Goal: Task Accomplishment & Management: Manage account settings

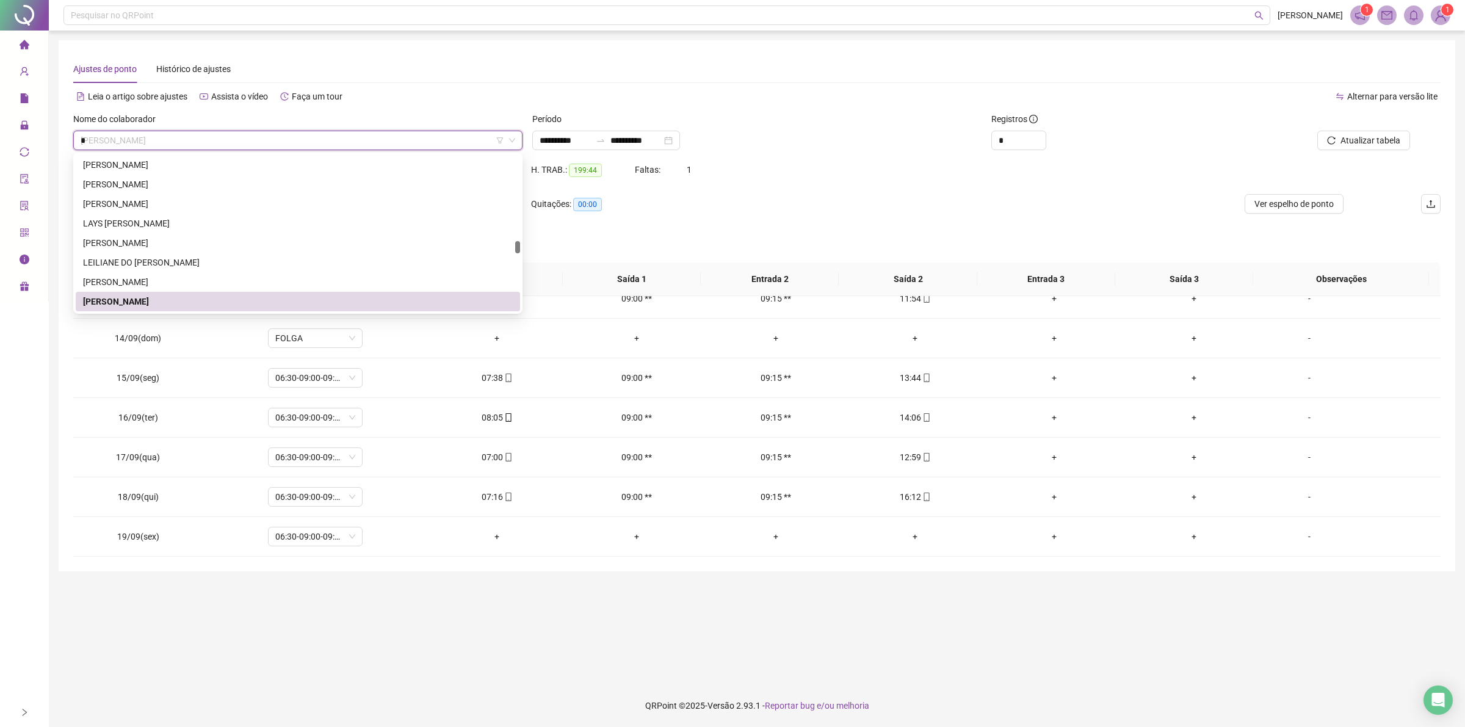
scroll to position [391, 0]
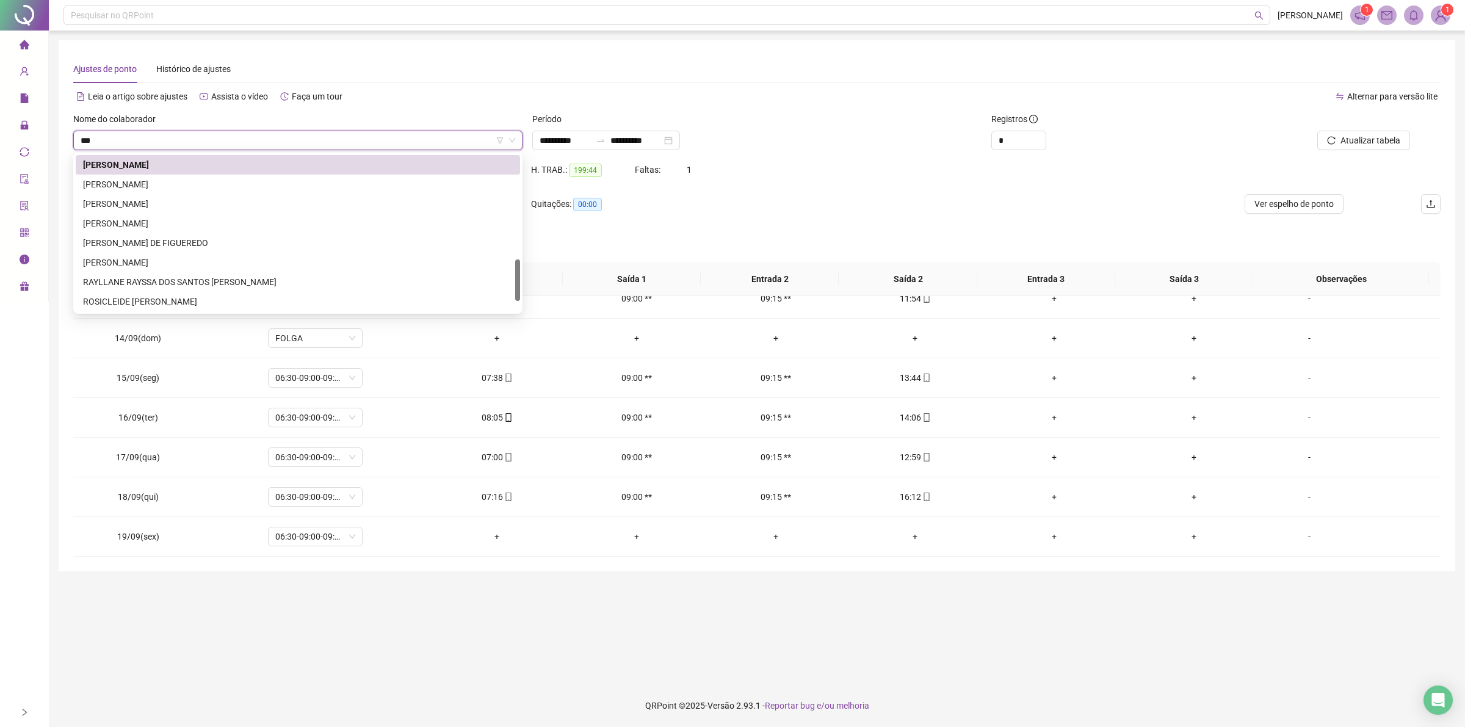
type input "****"
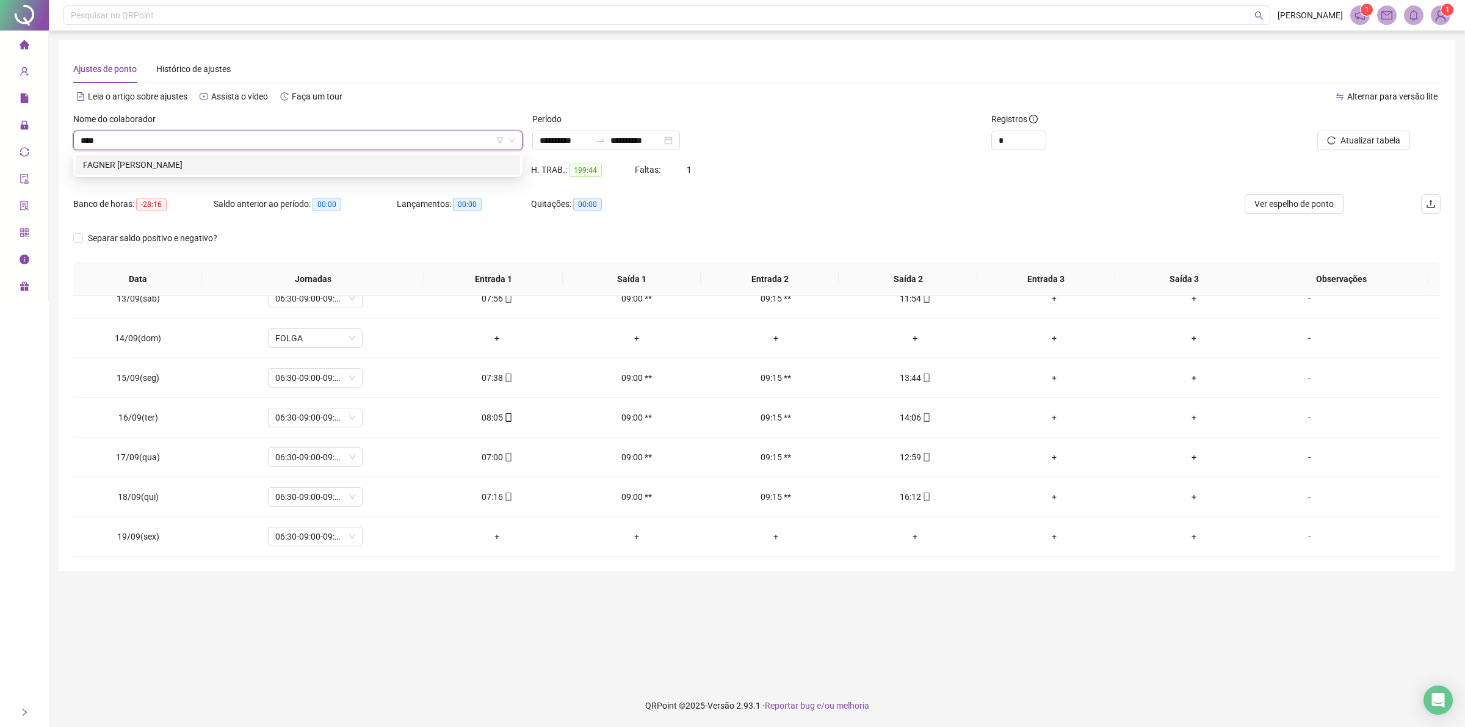
scroll to position [0, 0]
click at [172, 164] on div "FAGNER SENA DE SOUZA" at bounding box center [298, 164] width 430 height 13
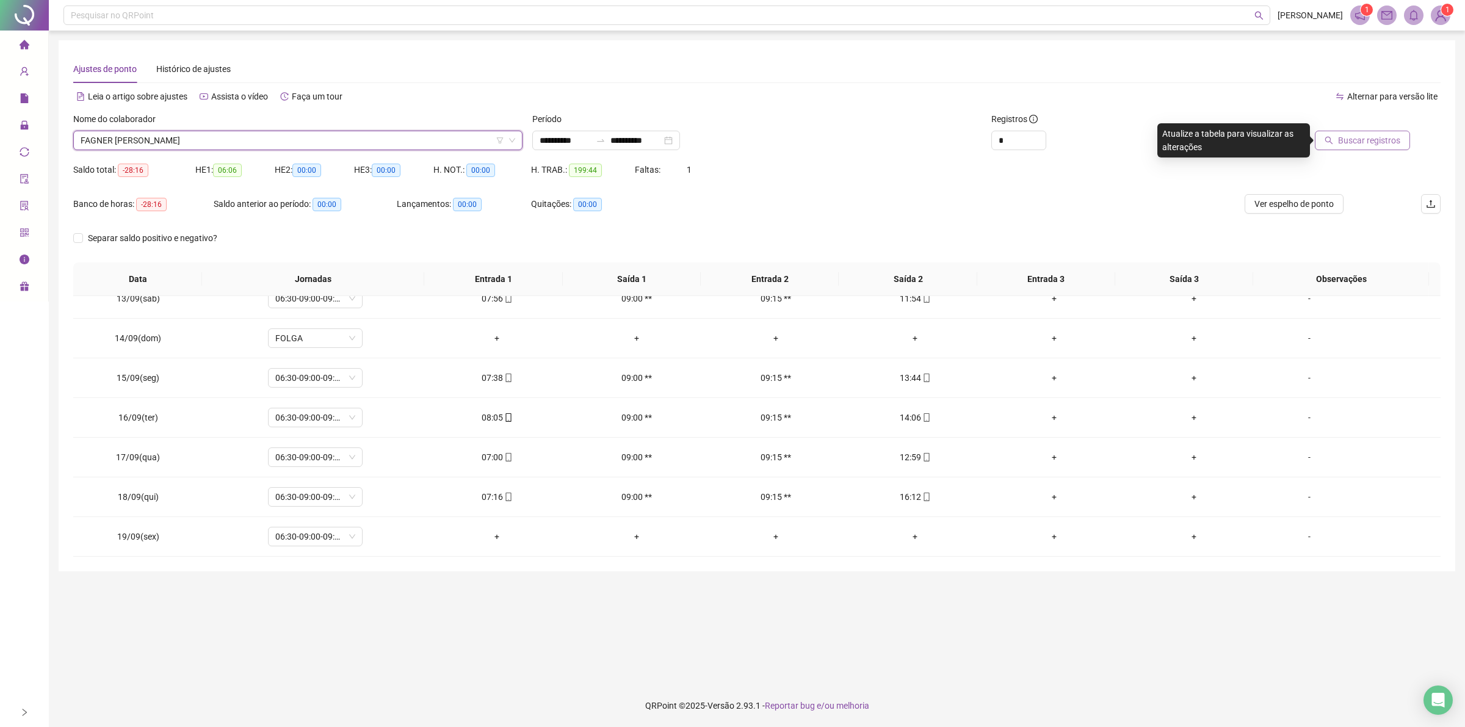
click at [1359, 134] on span "Buscar registros" at bounding box center [1369, 140] width 62 height 13
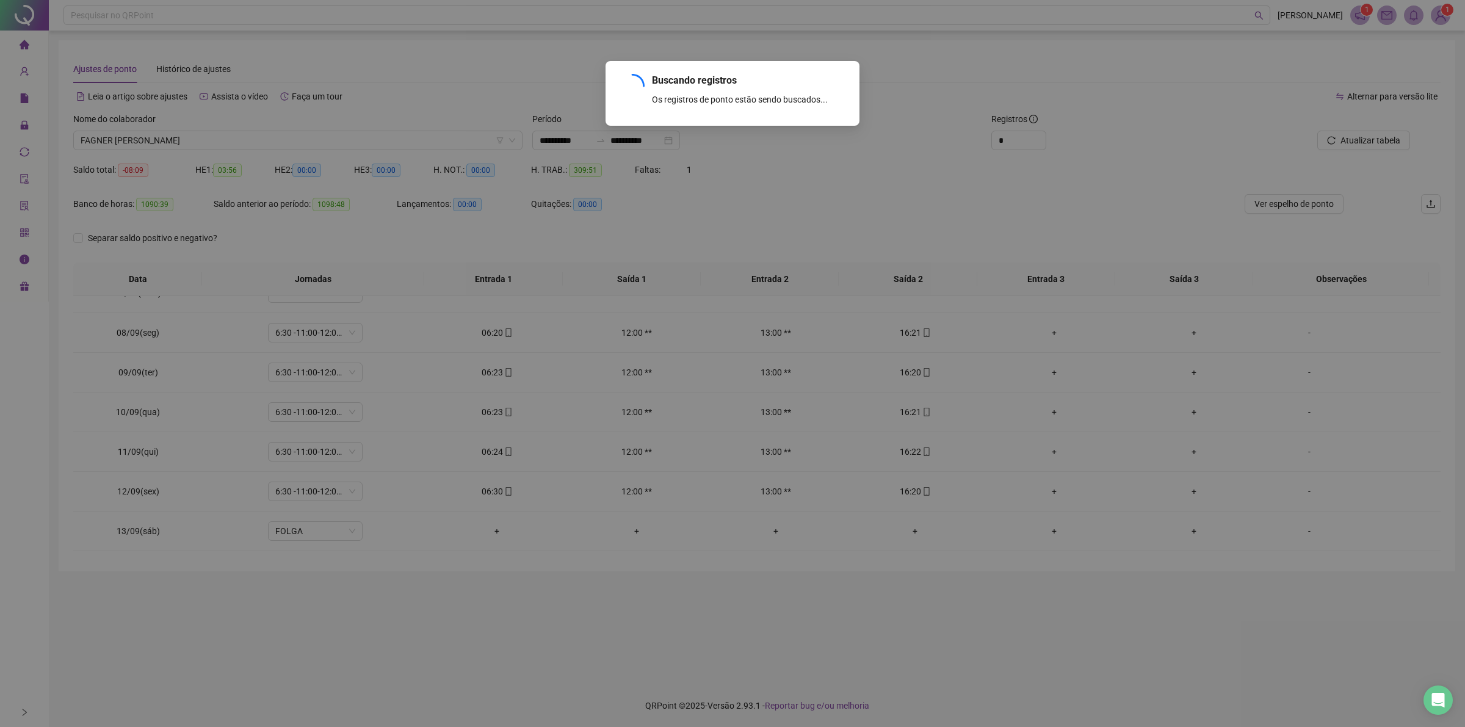
scroll to position [1729, 0]
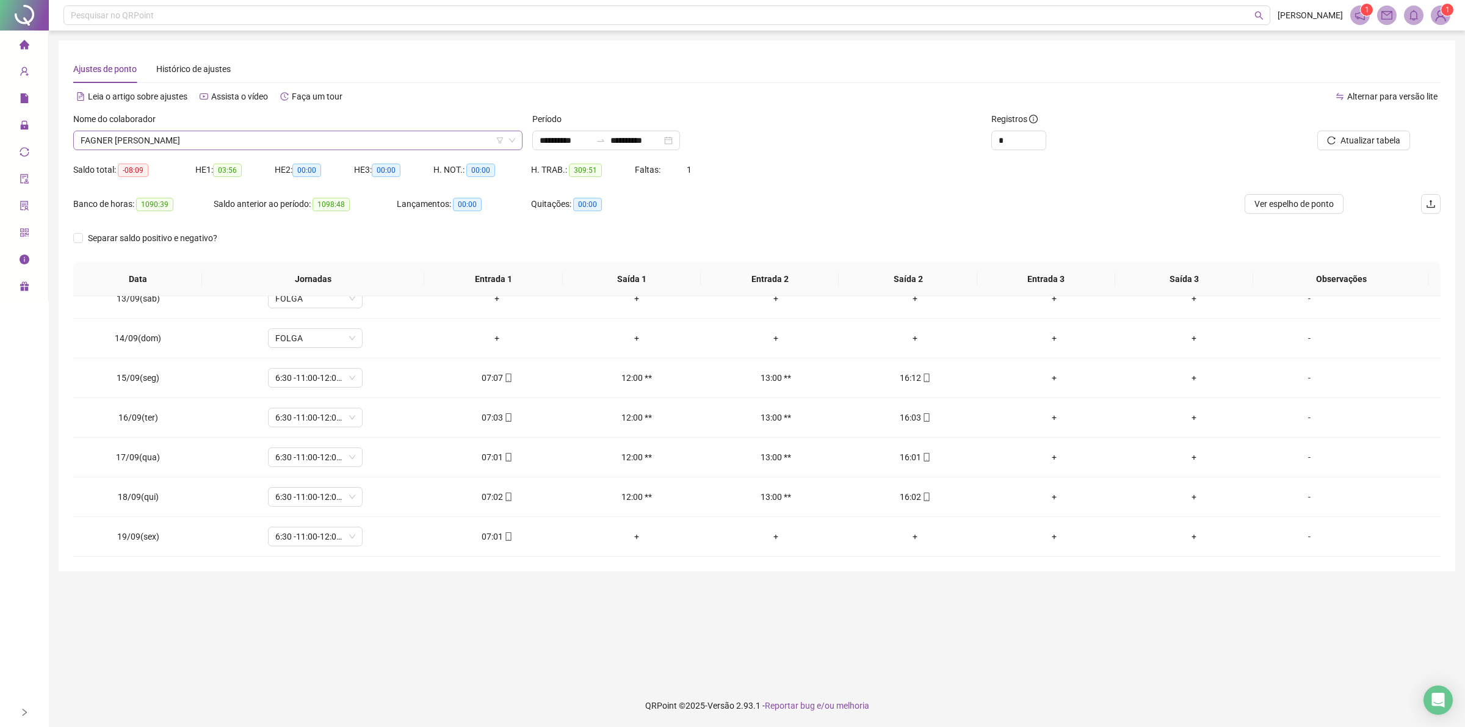
click at [248, 139] on span "FAGNER SENA DE SOUZA" at bounding box center [298, 140] width 435 height 18
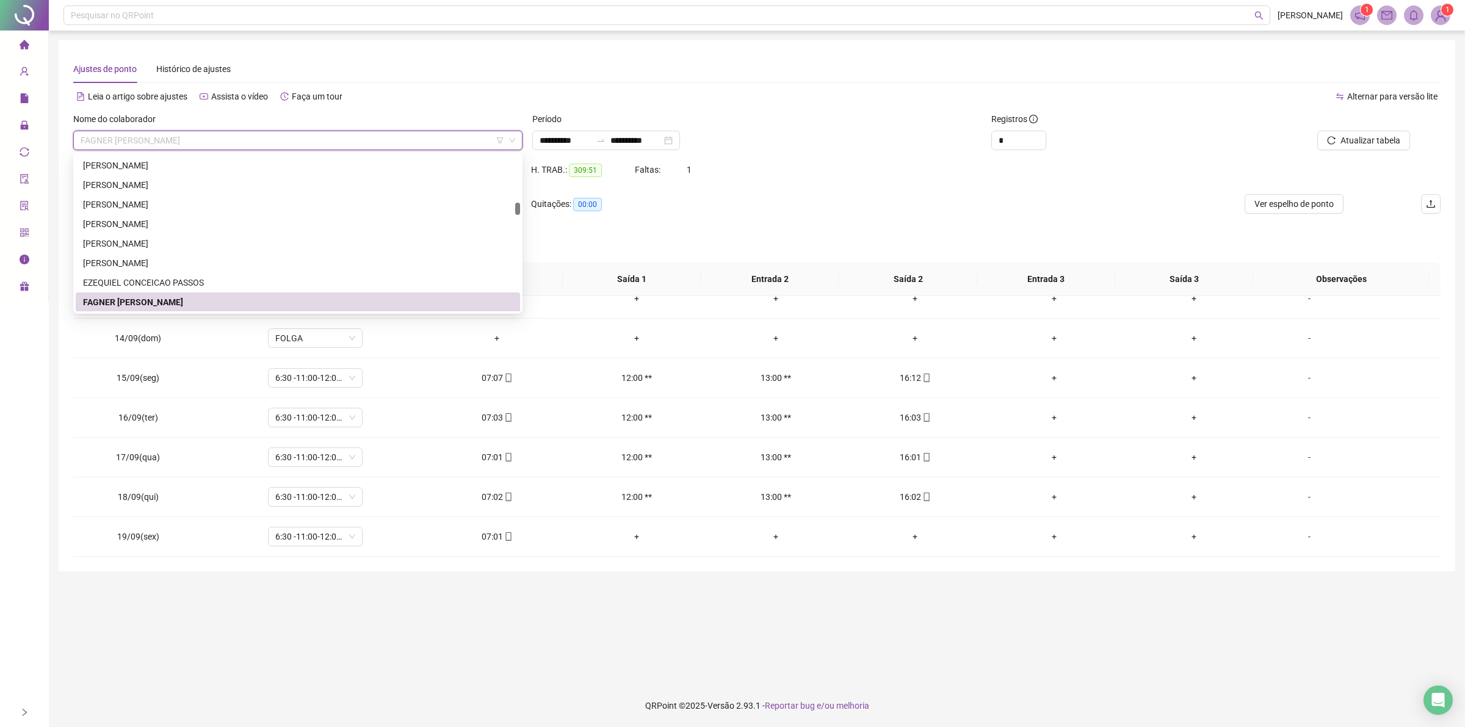
type input "*"
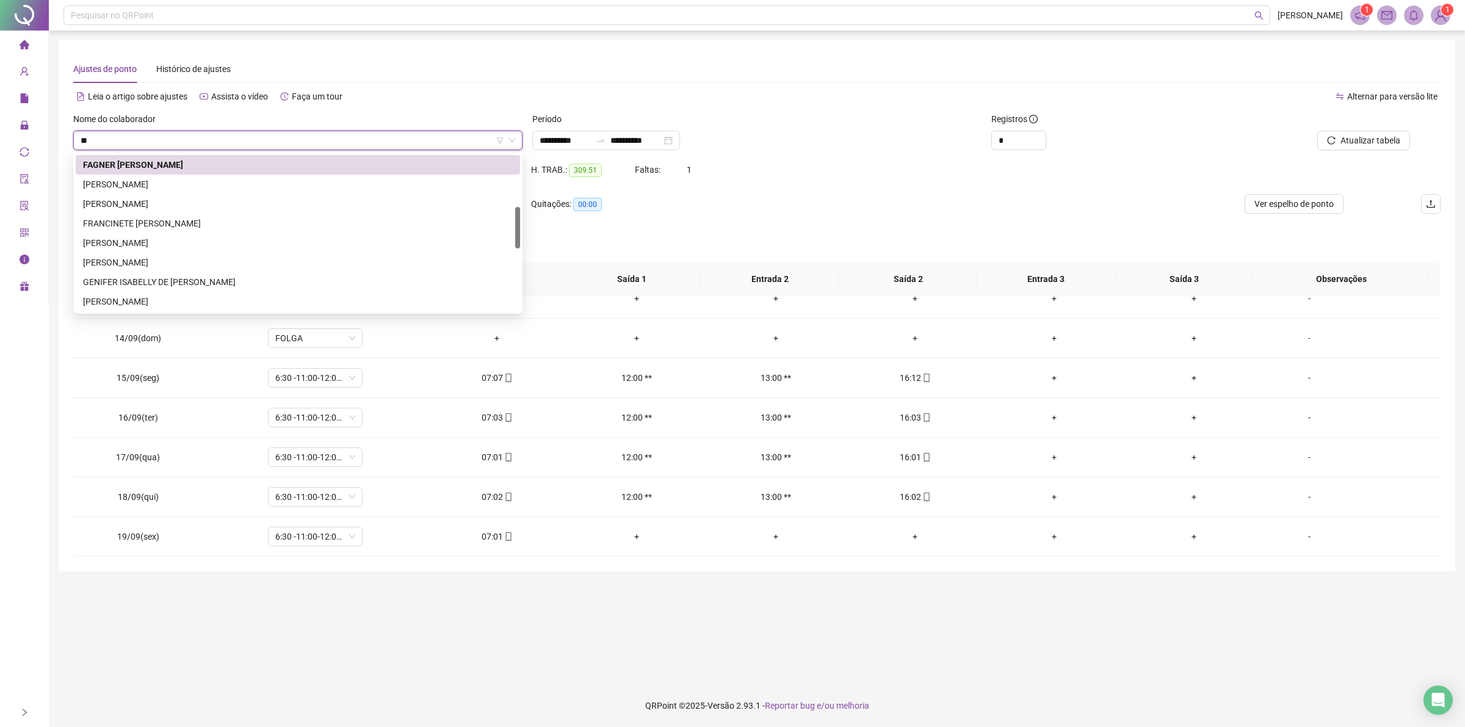
scroll to position [0, 0]
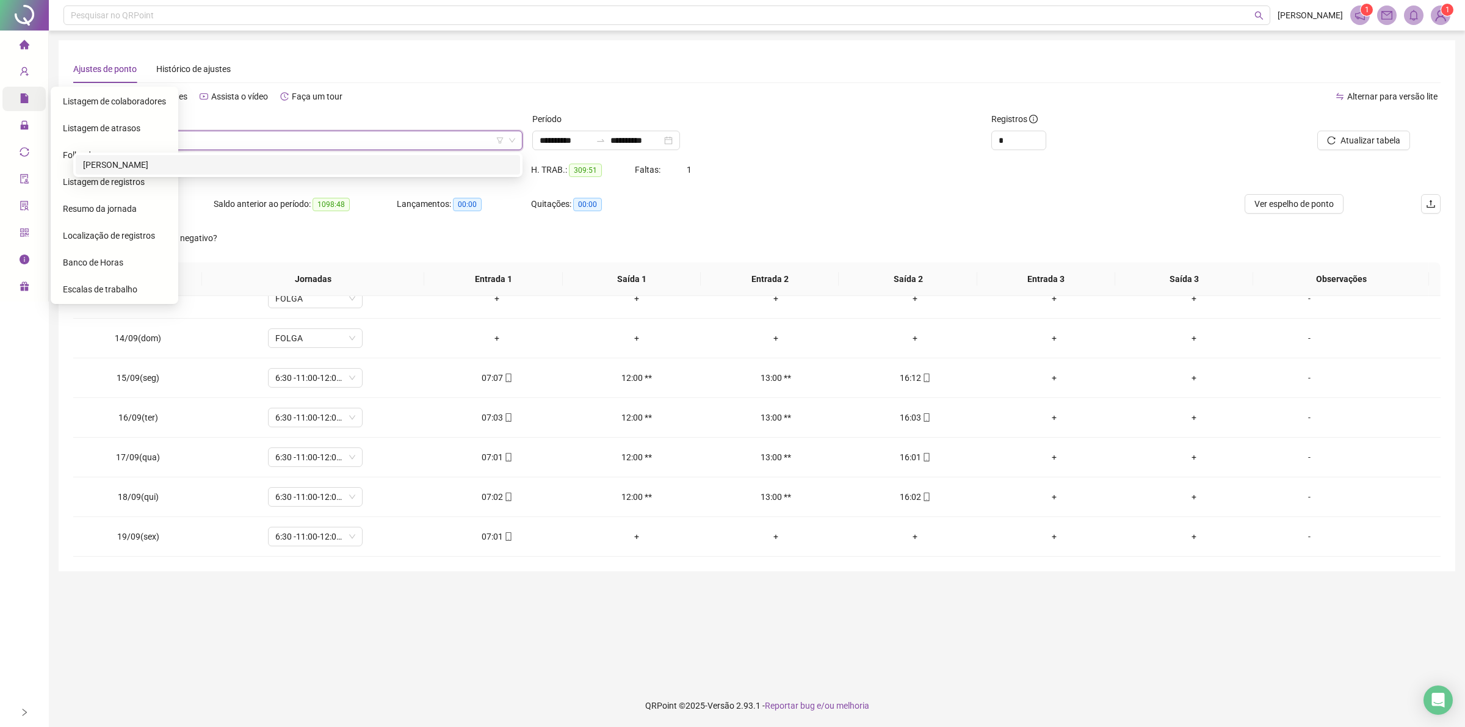
type input "*****"
click at [22, 98] on icon "file" at bounding box center [24, 98] width 8 height 10
click at [181, 139] on span "FAGNER SENA DE SOUZA" at bounding box center [298, 140] width 435 height 18
type input "***"
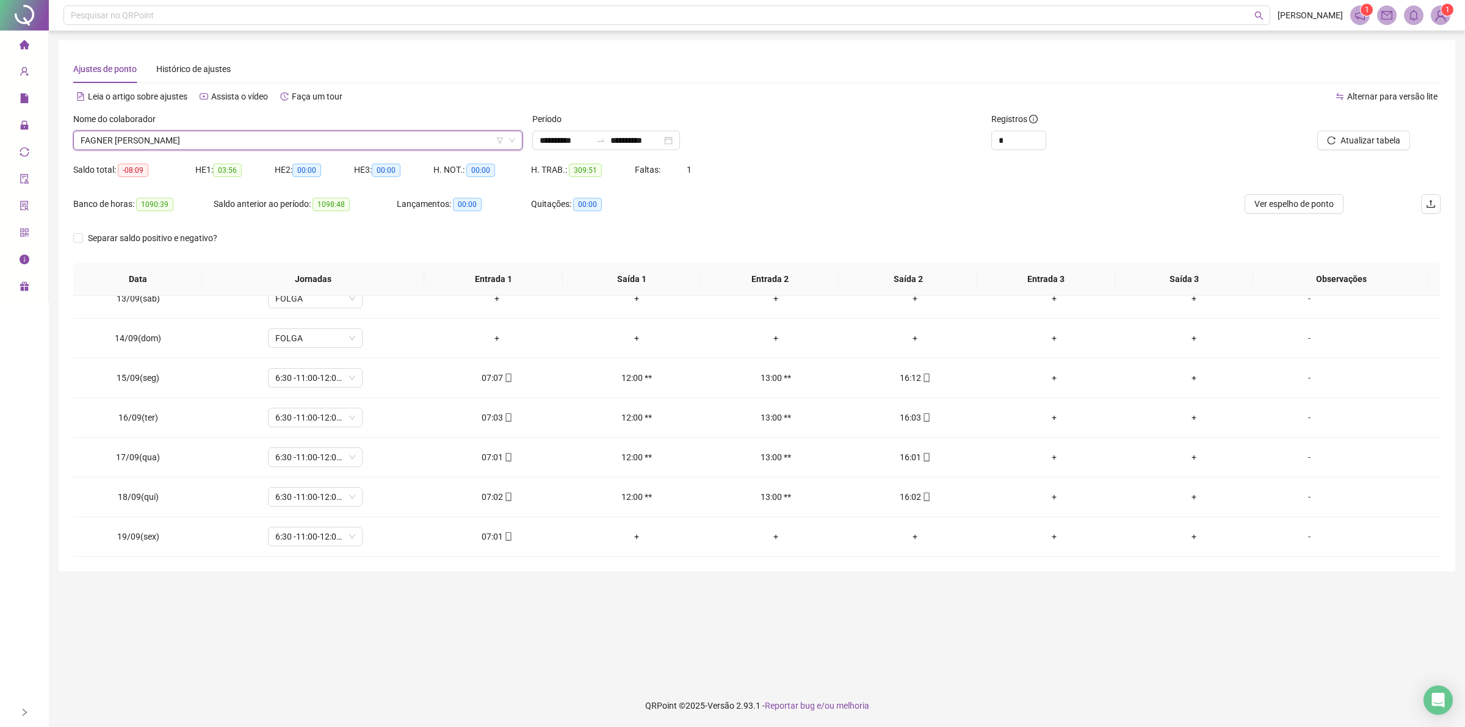
click at [302, 139] on span "FAGNER SENA DE SOUZA" at bounding box center [298, 140] width 435 height 18
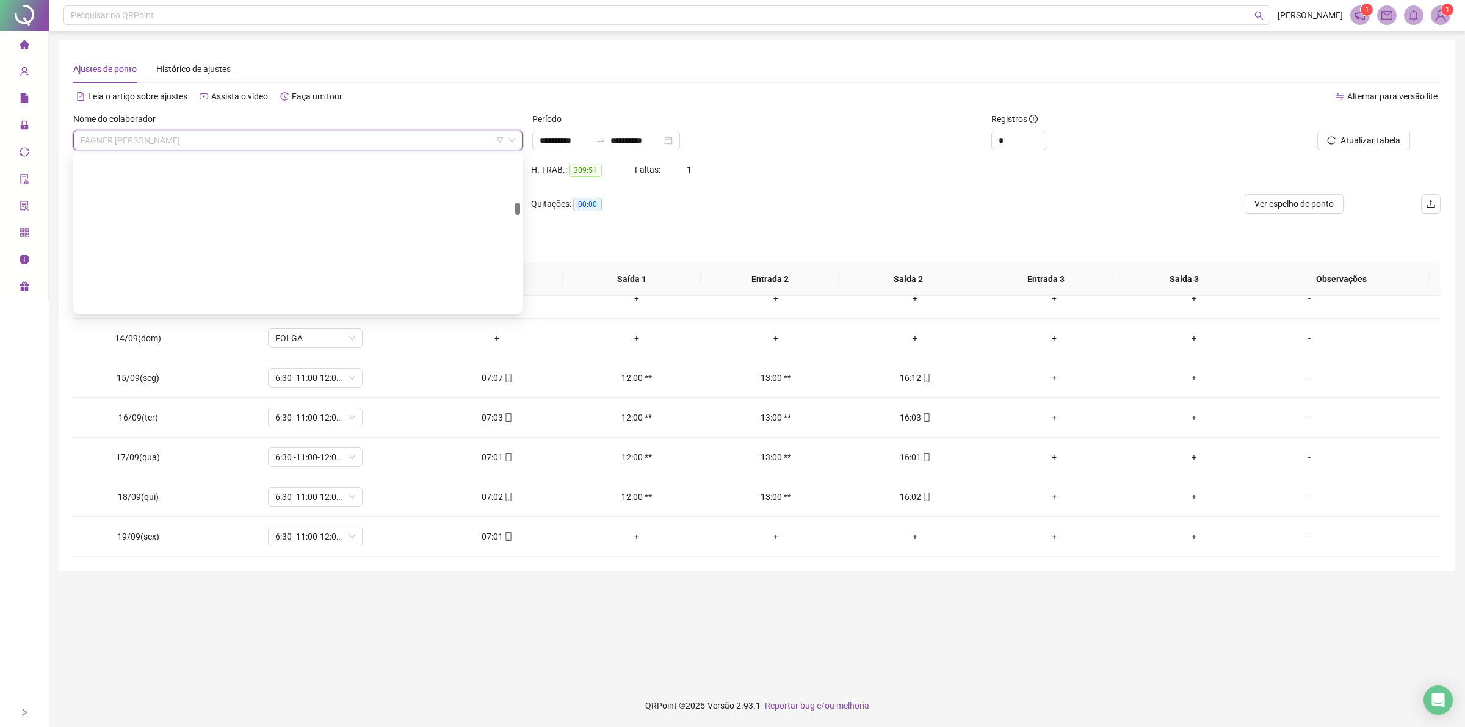
scroll to position [820, 0]
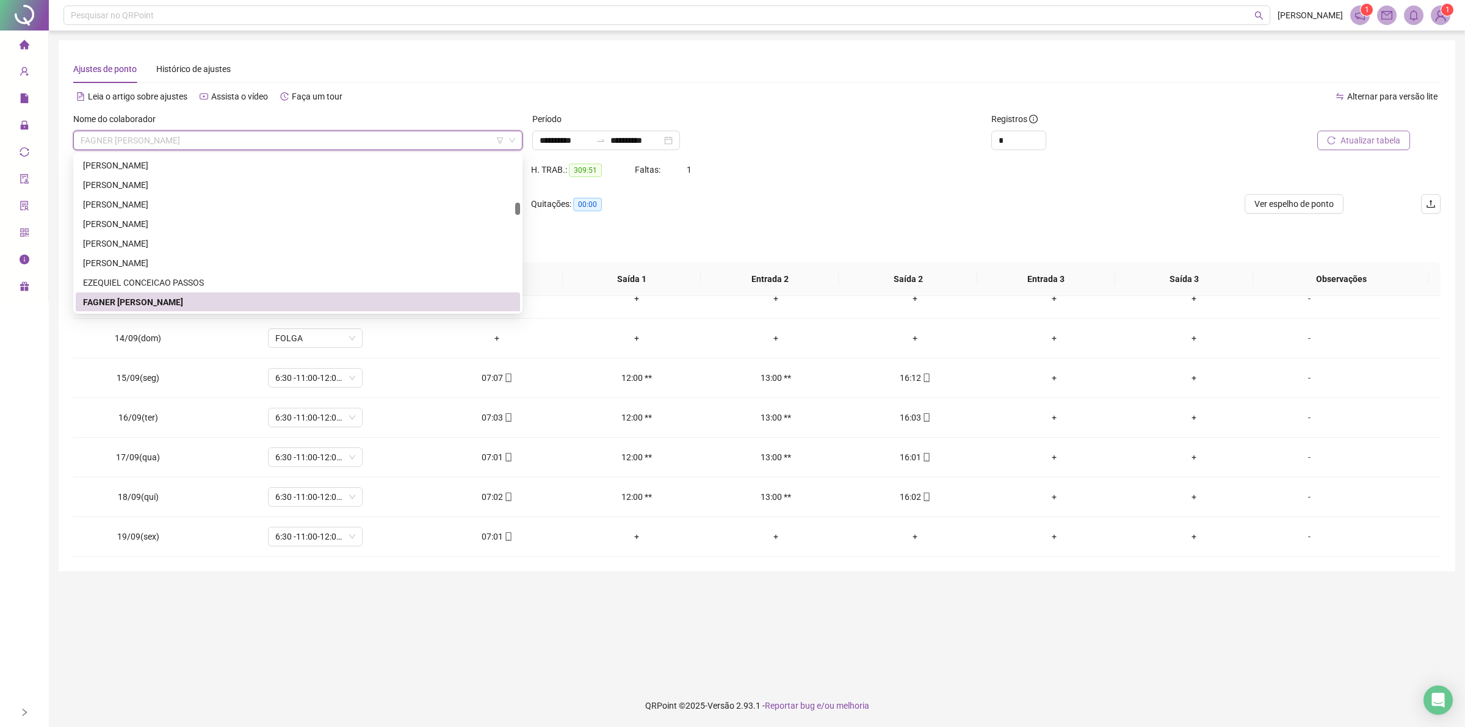
click at [1356, 142] on span "Atualizar tabela" at bounding box center [1370, 140] width 60 height 13
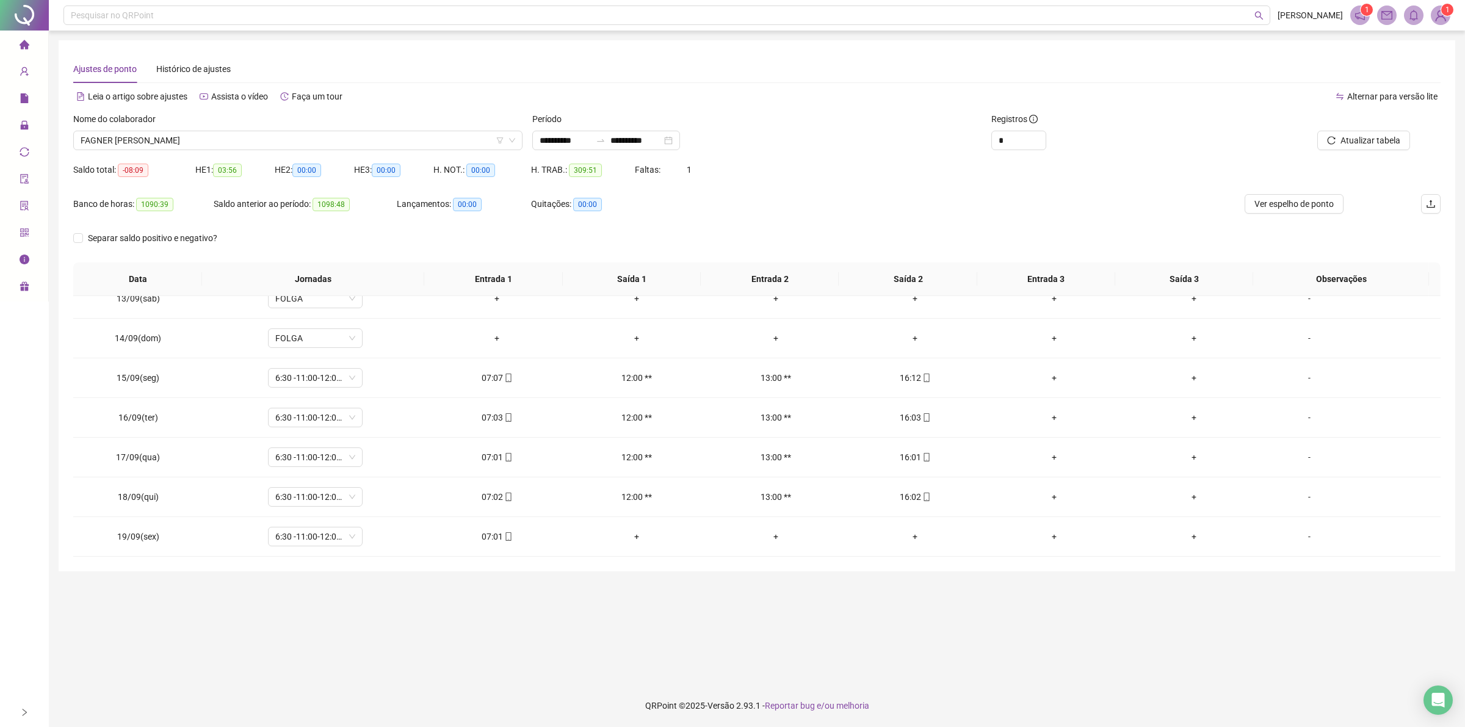
click at [209, 134] on span "FAGNER SENA DE SOUZA" at bounding box center [298, 140] width 435 height 18
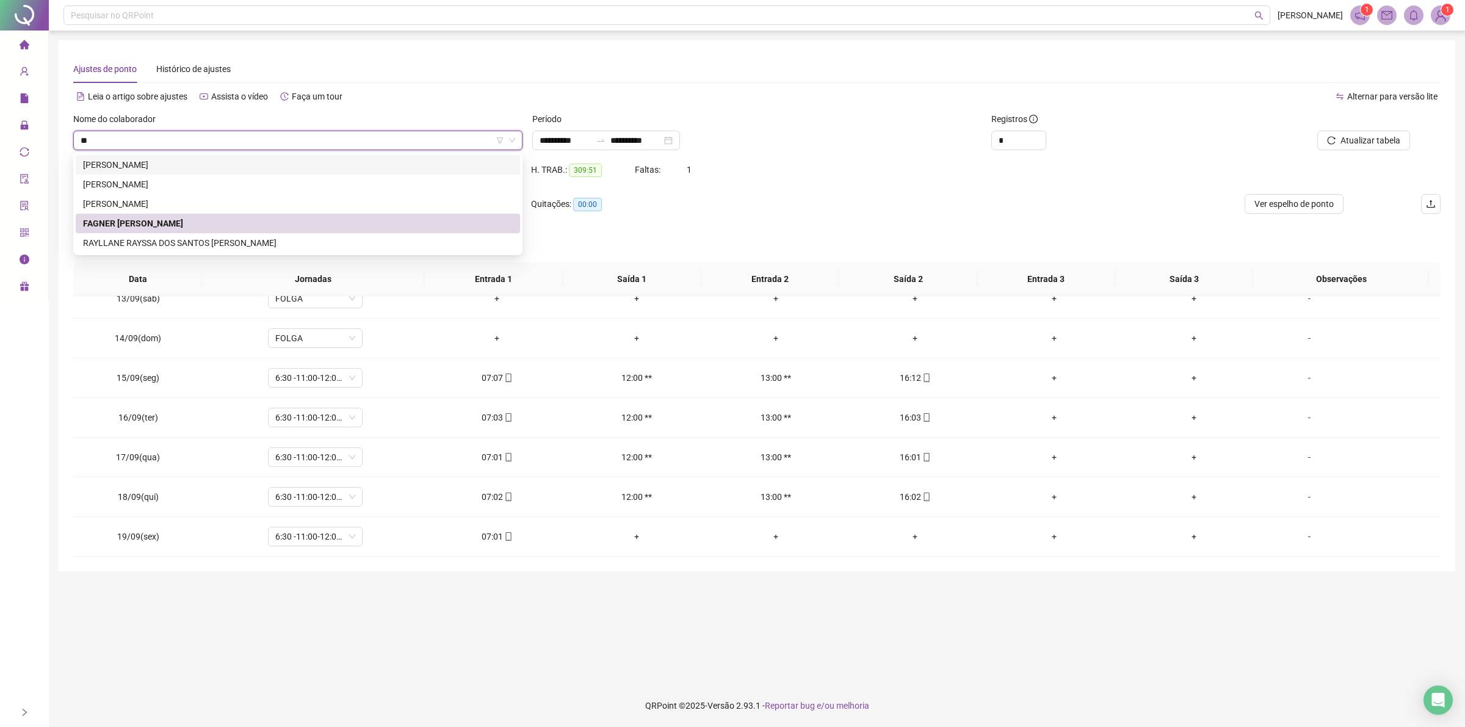
scroll to position [0, 0]
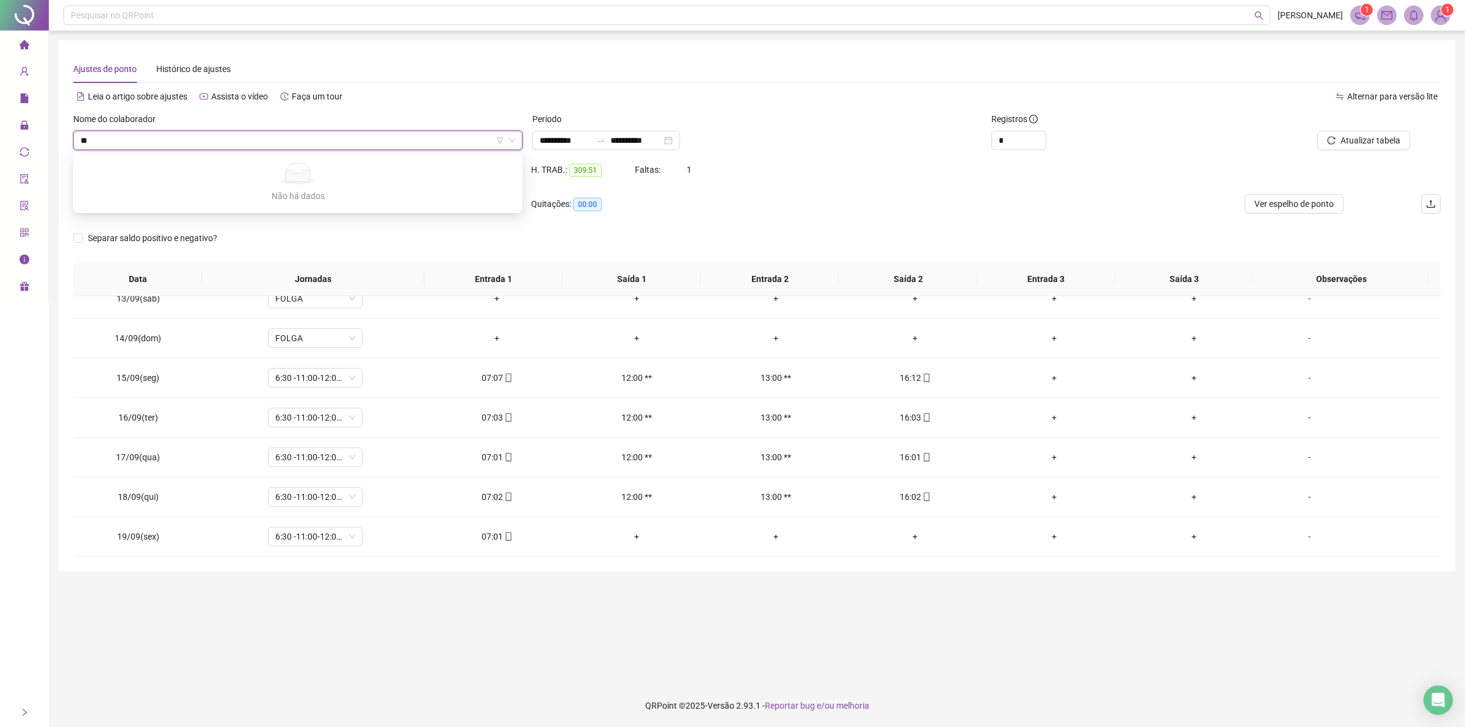
type input "*"
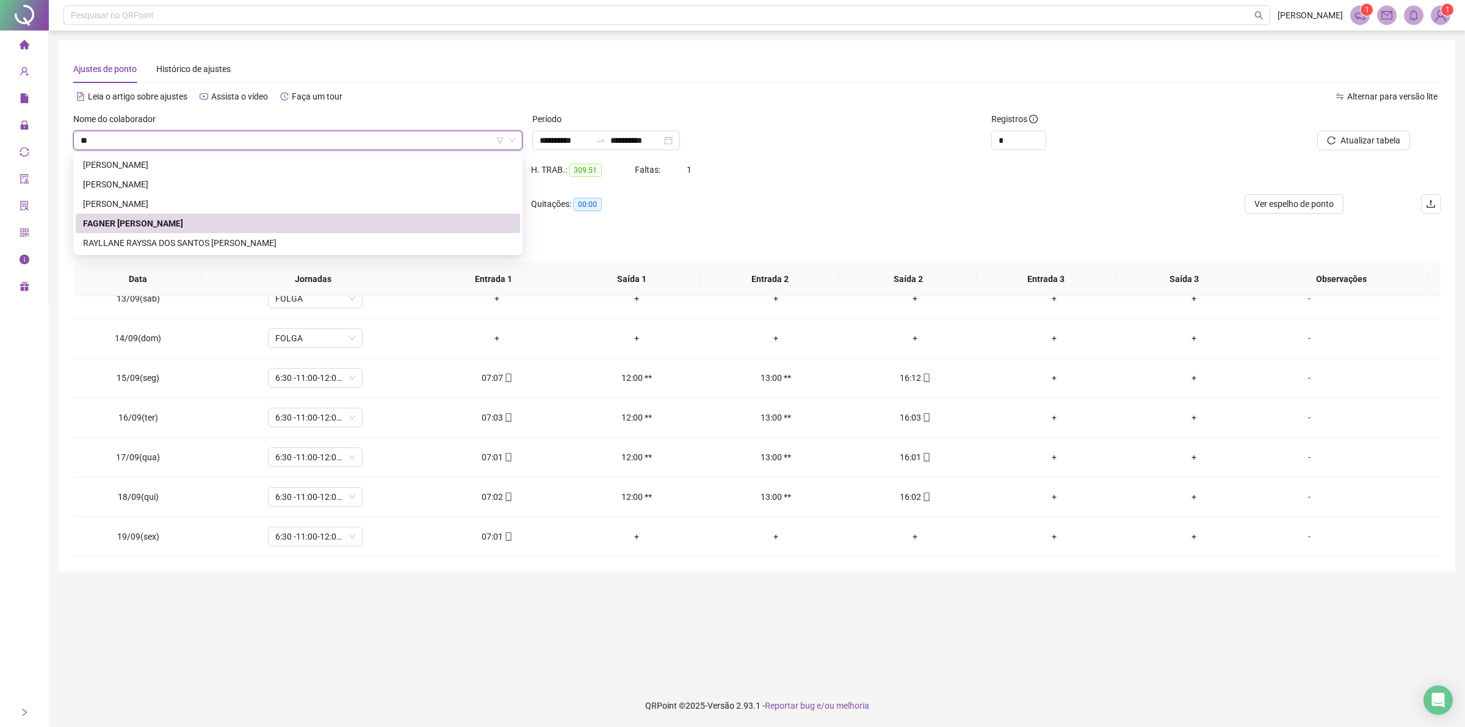
type input "*"
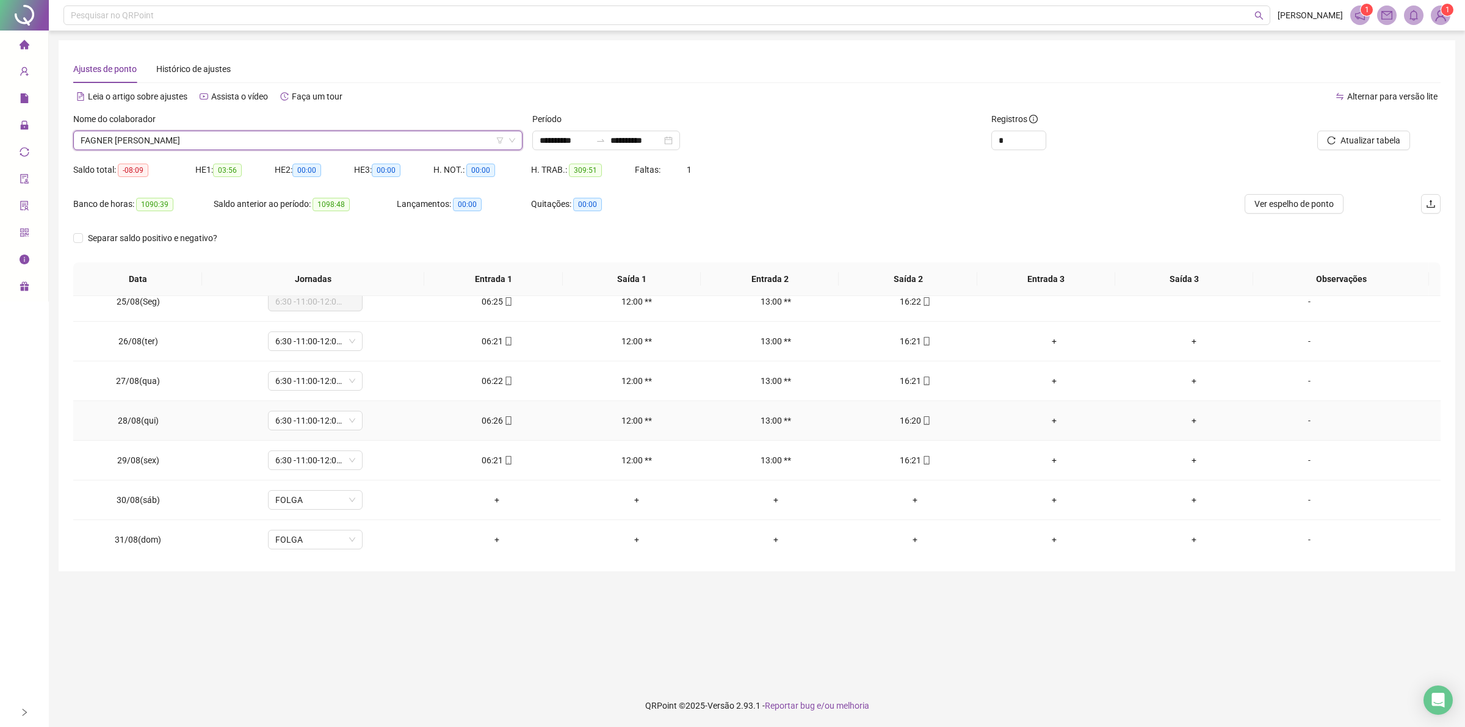
scroll to position [890, 0]
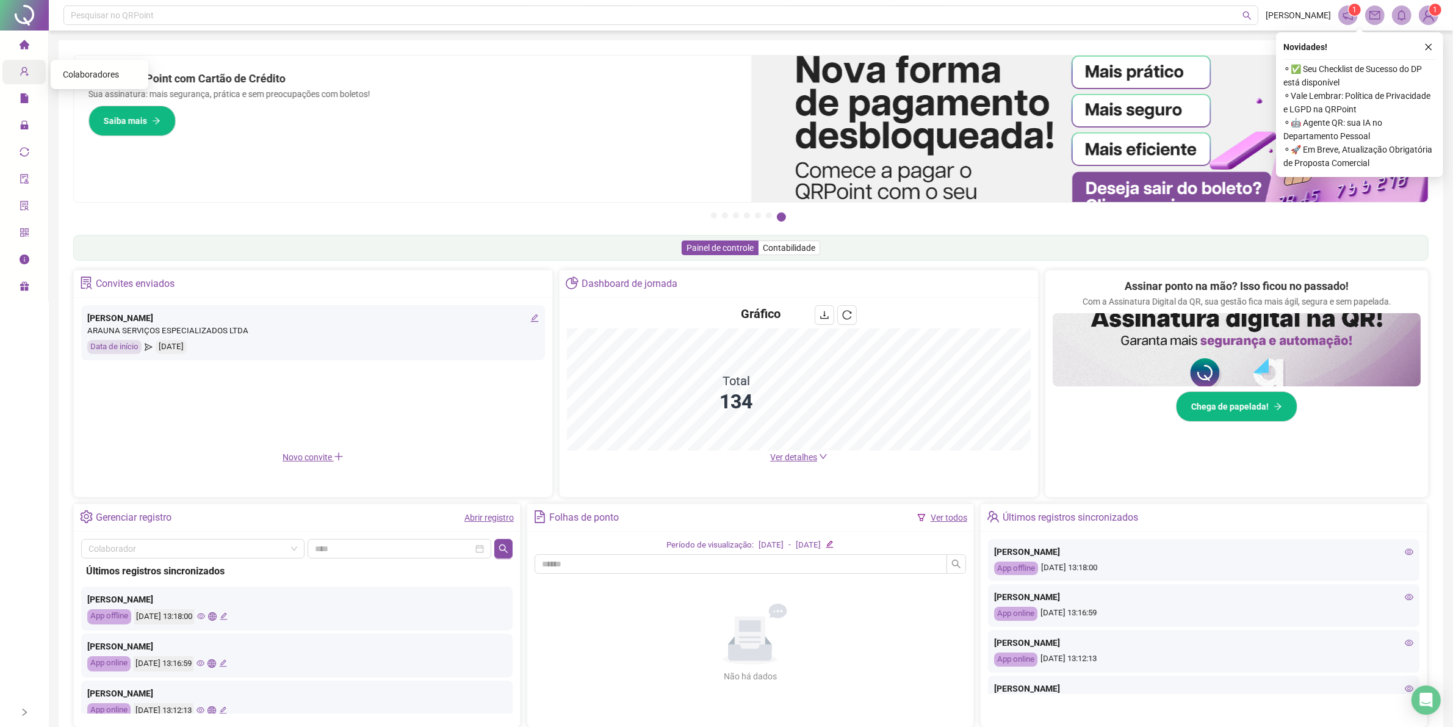
click at [24, 64] on span "user-add" at bounding box center [25, 73] width 10 height 24
click at [81, 74] on span "Colaboradores" at bounding box center [91, 75] width 56 height 10
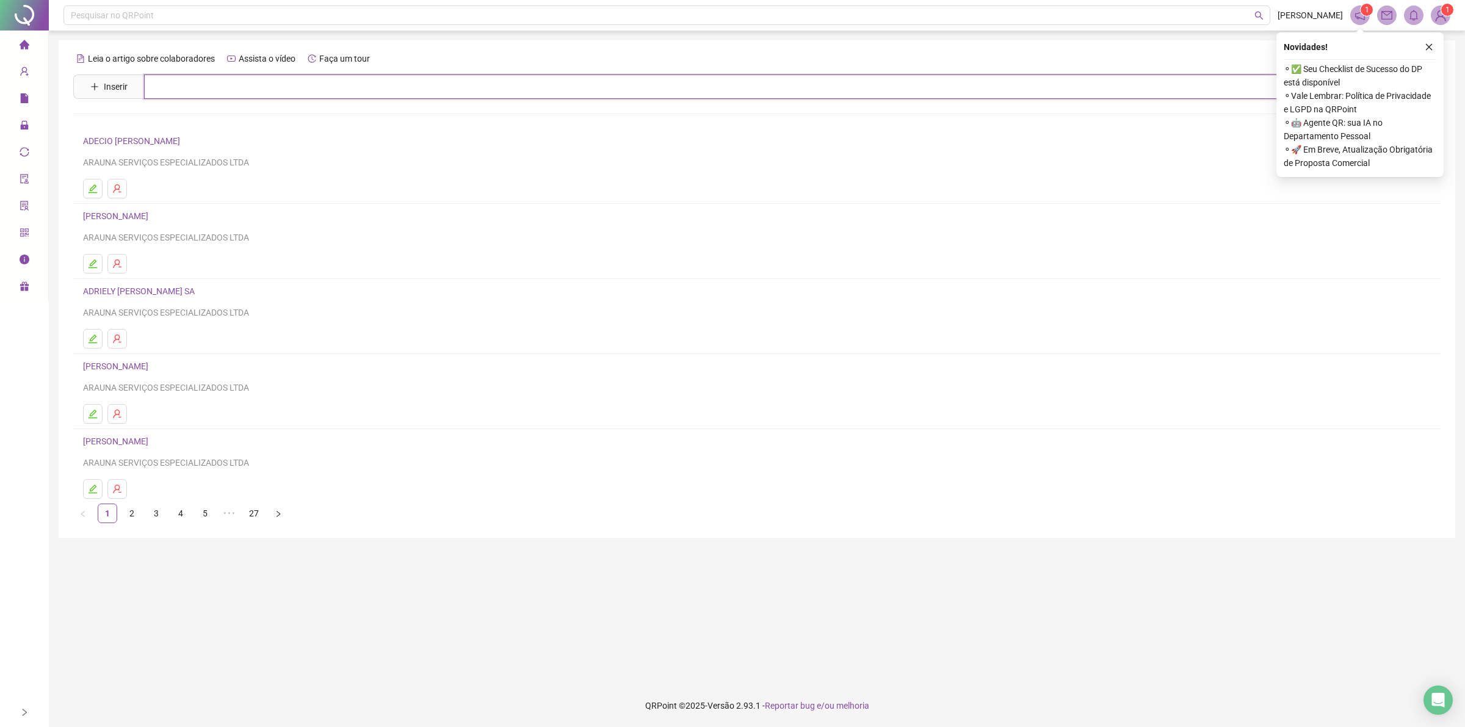
click at [179, 92] on input "text" at bounding box center [765, 86] width 1243 height 24
type input "*****"
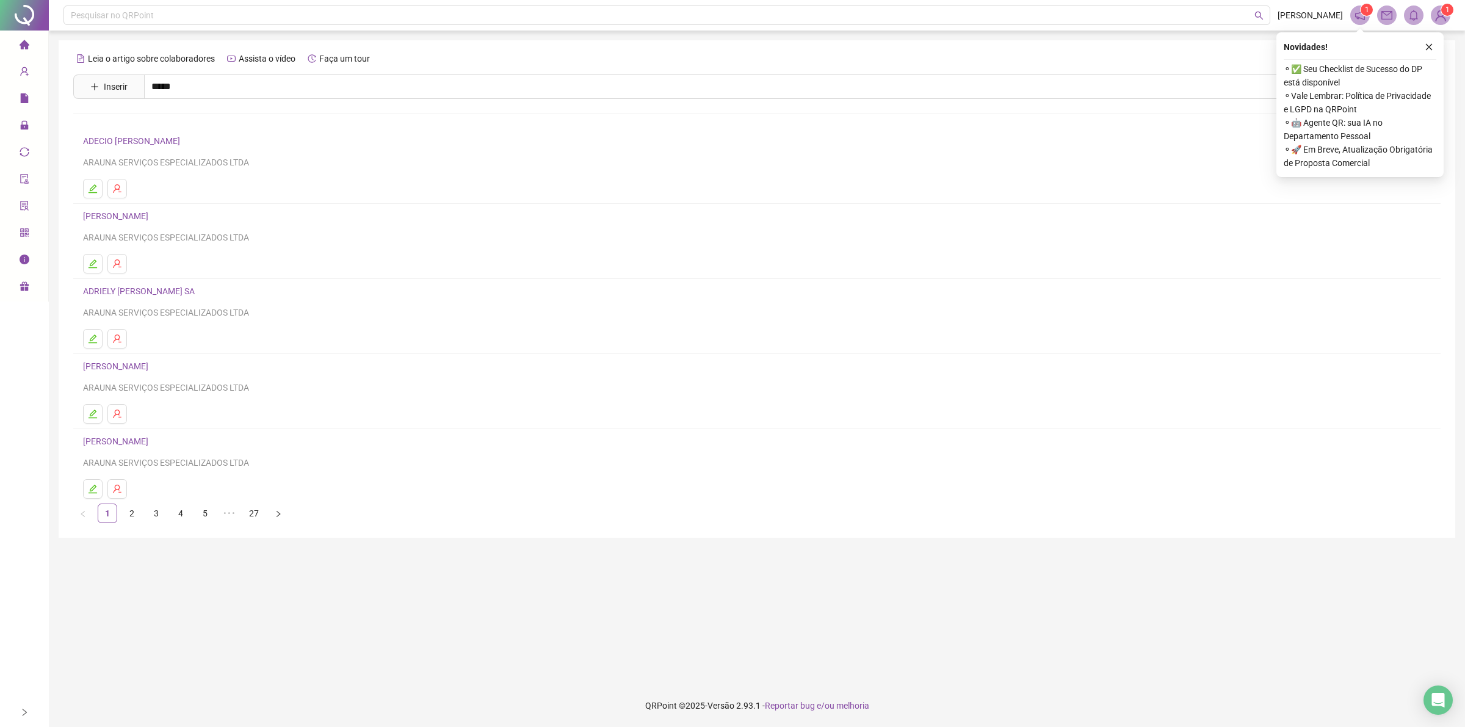
click at [135, 151] on link "FABIO LEITE DE OLIVEIRA Inativo" at bounding box center [148, 149] width 104 height 10
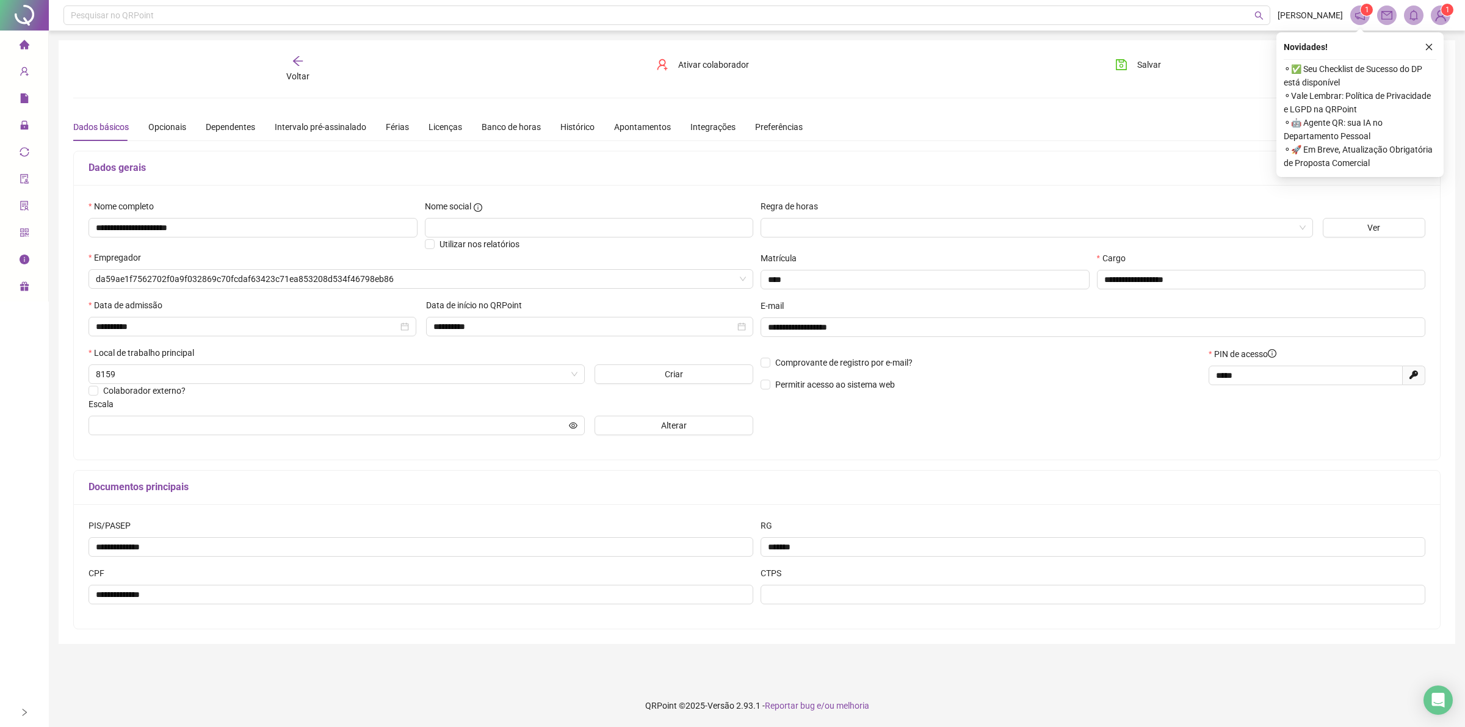
type input "**********"
click at [672, 67] on button "Ativar colaborador" at bounding box center [702, 65] width 111 height 20
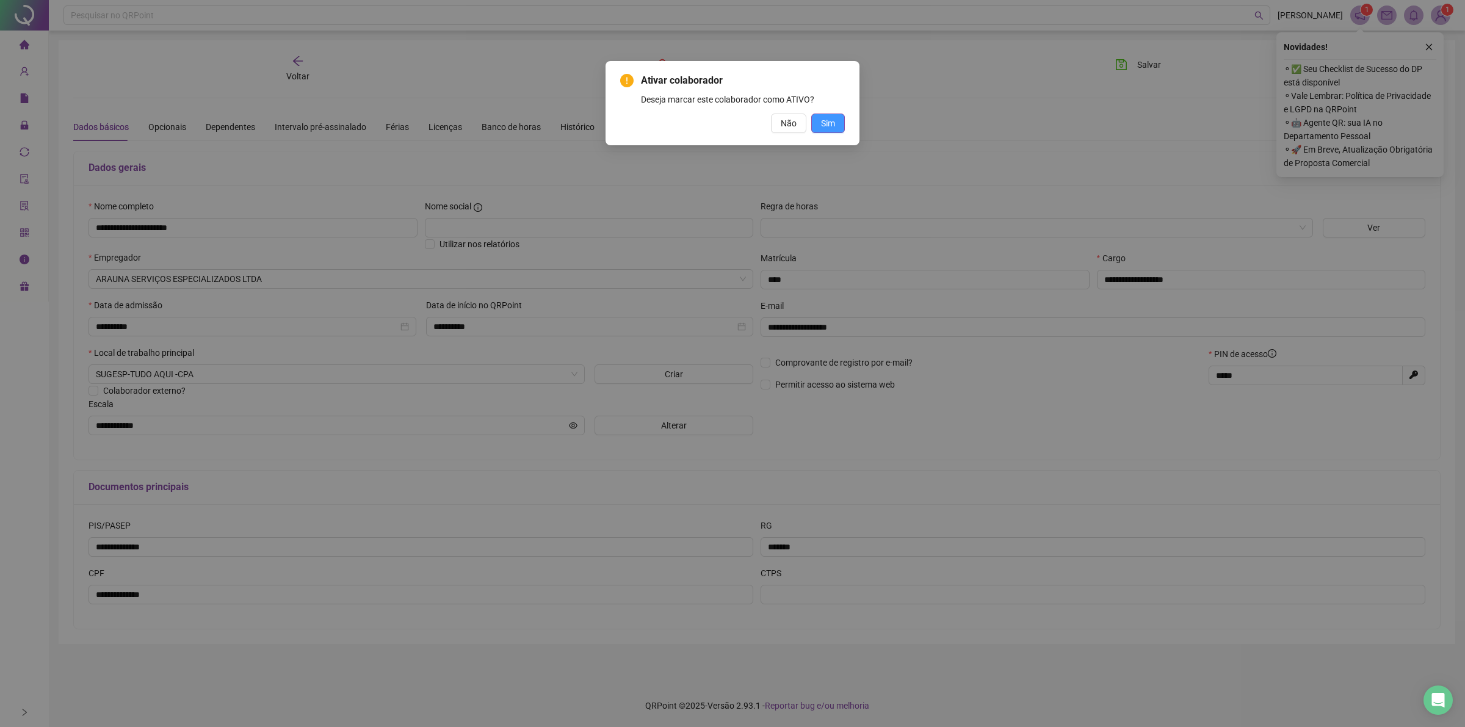
click at [823, 129] on span "Sim" at bounding box center [828, 123] width 14 height 13
